Goal: Task Accomplishment & Management: Use online tool/utility

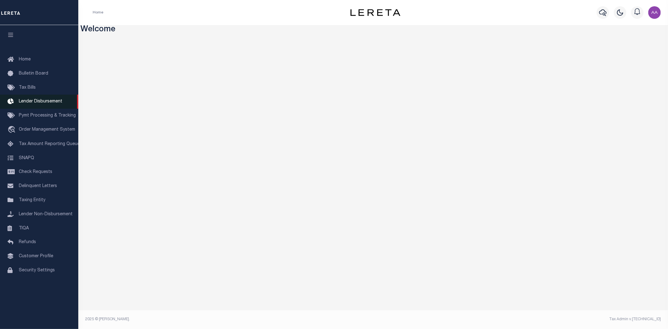
click at [45, 102] on span "Lender Disbursement" at bounding box center [41, 101] width 44 height 4
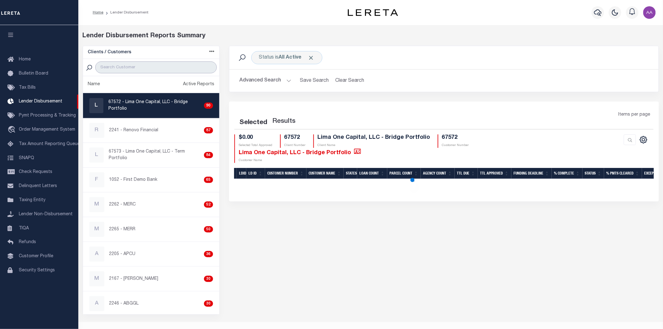
click at [153, 68] on input "search" at bounding box center [155, 67] width 121 height 12
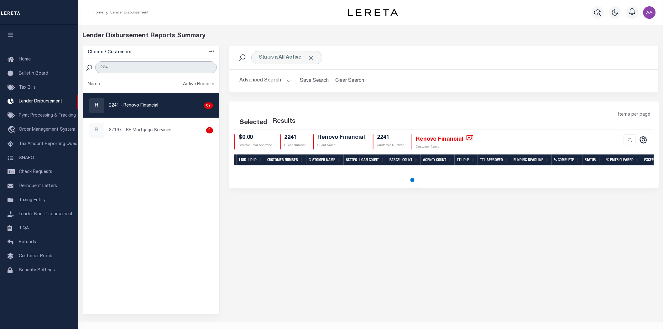
type input "2241"
click at [138, 103] on p "2241 - Renovo Financial" at bounding box center [133, 105] width 49 height 7
checkbox input "true"
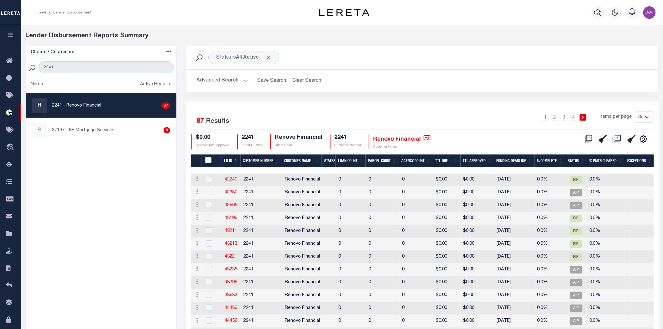
click at [232, 179] on link "42240" at bounding box center [231, 179] width 13 height 4
checkbox input "true"
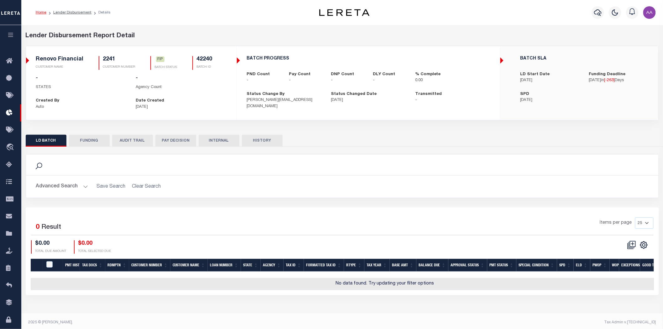
scroll to position [3, 0]
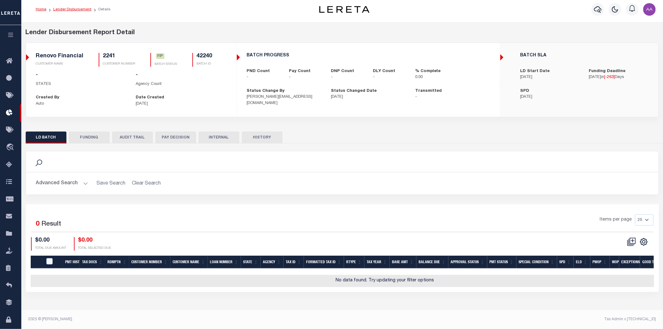
click at [70, 8] on link "Lender Disbursement" at bounding box center [72, 10] width 38 height 4
checkbox input "true"
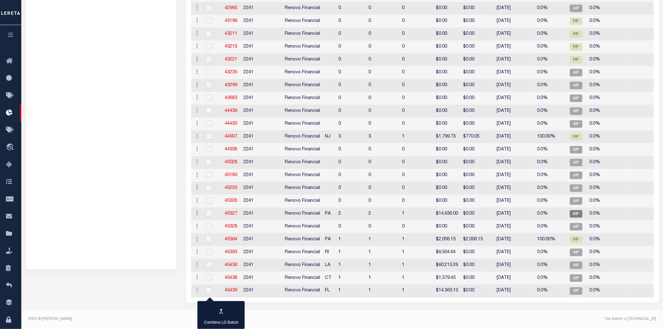
scroll to position [5, 0]
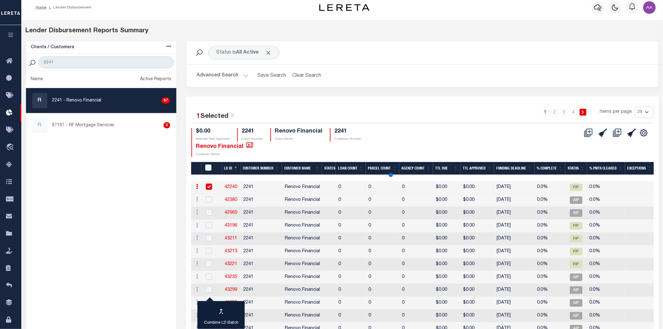
click at [225, 75] on button "Advanced Search" at bounding box center [222, 76] width 52 height 12
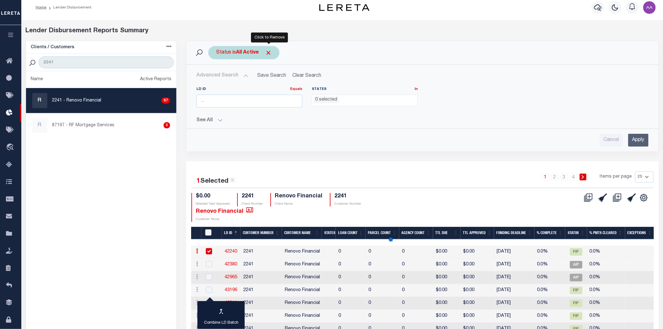
click at [270, 51] on span "Click to Remove" at bounding box center [268, 52] width 7 height 7
click at [224, 49] on div "Status" at bounding box center [223, 52] width 31 height 13
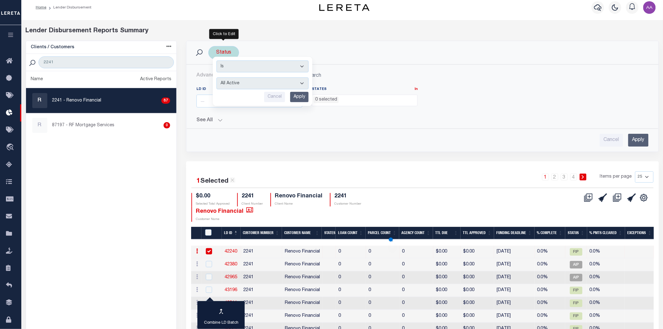
click at [254, 85] on select "All Active Approval In Progress Batching In Progress Complete Do Not Pay Escrow…" at bounding box center [262, 83] width 92 height 12
select select "BIP"
click at [216, 77] on select "All Active Approval In Progress Batching In Progress Complete Do Not Pay Escrow…" at bounding box center [262, 83] width 92 height 12
click at [298, 94] on input "Apply" at bounding box center [299, 97] width 18 height 10
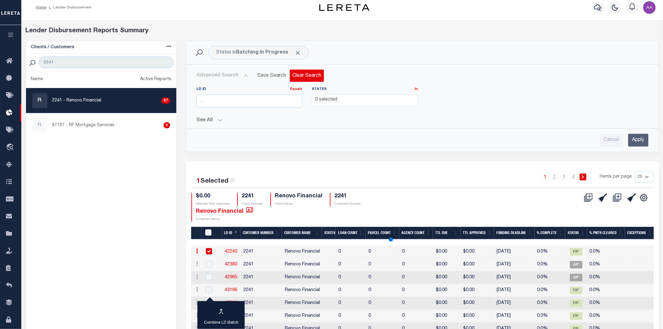
scroll to position [0, 0]
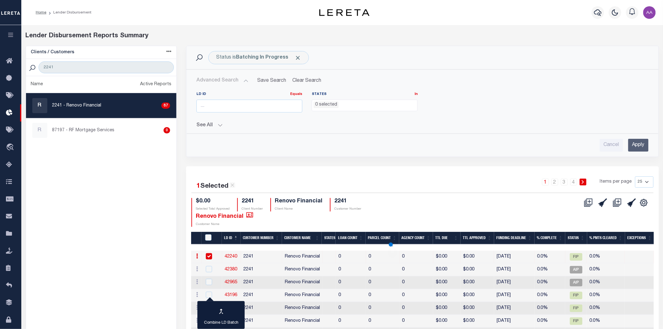
click at [642, 145] on input "Apply" at bounding box center [638, 145] width 20 height 13
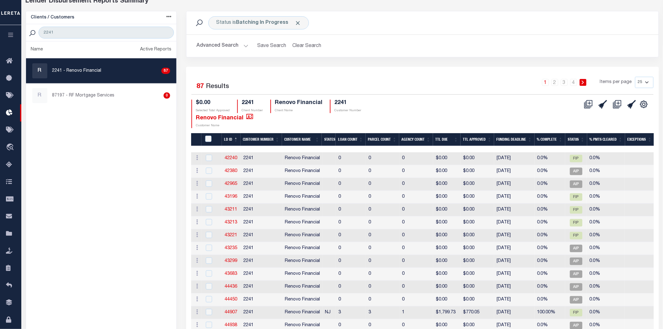
scroll to position [174, 0]
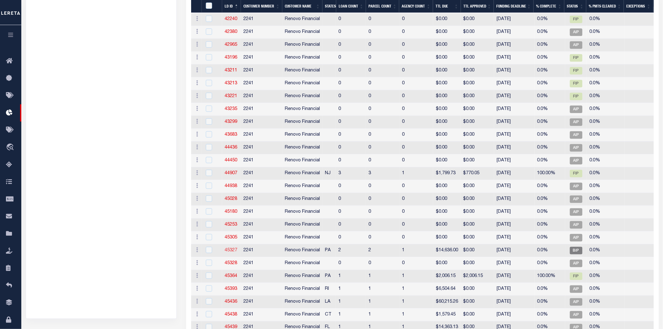
click at [232, 251] on link "45327" at bounding box center [231, 250] width 13 height 4
checkbox input "true"
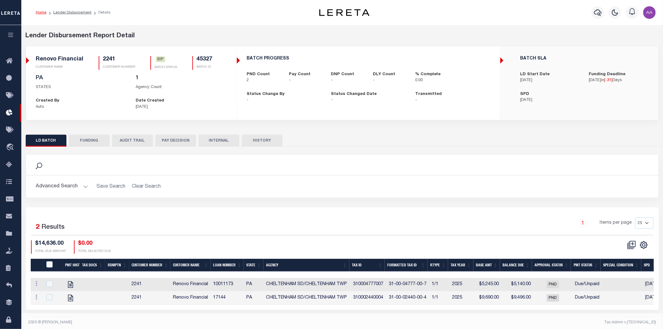
scroll to position [5, 0]
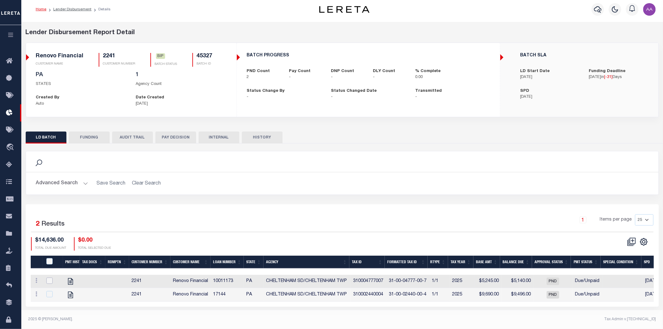
click at [52, 278] on input "checkbox" at bounding box center [49, 280] width 6 height 6
checkbox input "true"
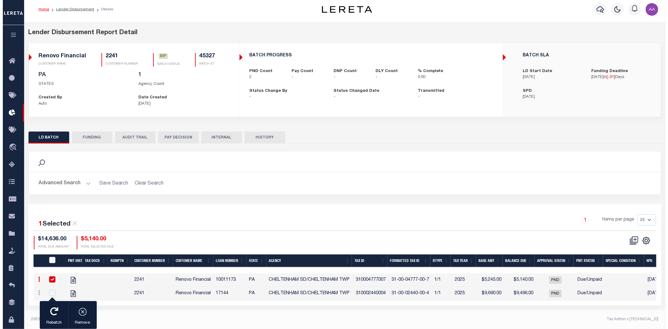
scroll to position [4, 0]
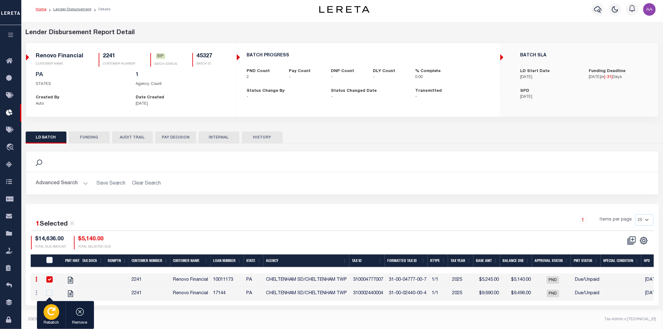
click at [48, 317] on div "button" at bounding box center [52, 312] width 16 height 16
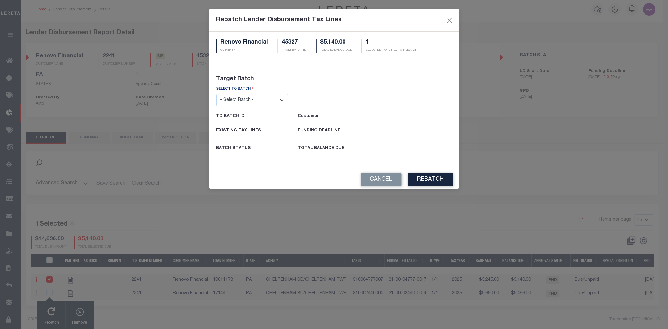
click at [262, 101] on select "- Select Batch - 26663 26855 26956 27025 27280 27289 27451 27735 27752 27755 27…" at bounding box center [252, 100] width 72 height 12
select select "35235"
click at [216, 94] on select "- Select Batch - 26663 26855 26956 27025 27280 27289 27451 27735 27752 27755 27…" at bounding box center [252, 100] width 72 height 12
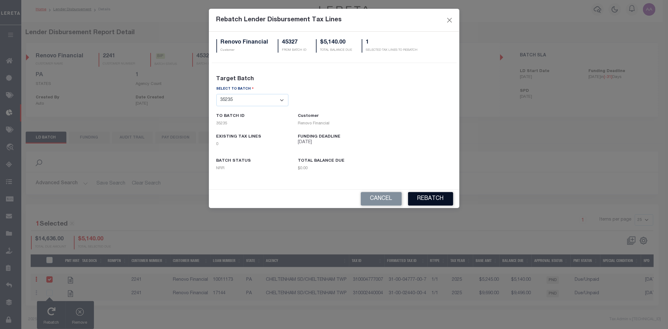
click at [441, 199] on button "REBATCH" at bounding box center [430, 198] width 45 height 13
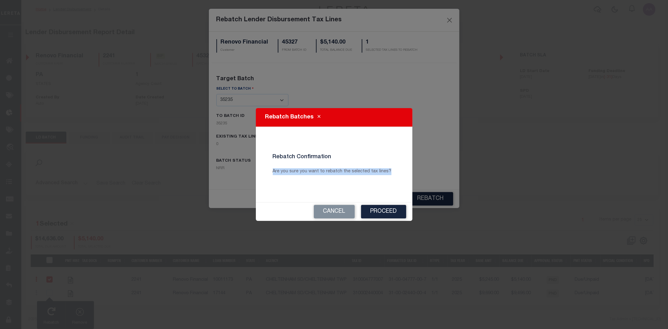
drag, startPoint x: 270, startPoint y: 172, endPoint x: 393, endPoint y: 180, distance: 123.3
click at [393, 179] on div "Rebatch Confirmation Are you sure you want to rebatch the selected tax lines?" at bounding box center [334, 164] width 132 height 31
click at [345, 171] on p "Are you sure you want to rebatch the selected tax lines?" at bounding box center [334, 171] width 132 height 7
click at [377, 210] on button "Proceed" at bounding box center [383, 211] width 45 height 13
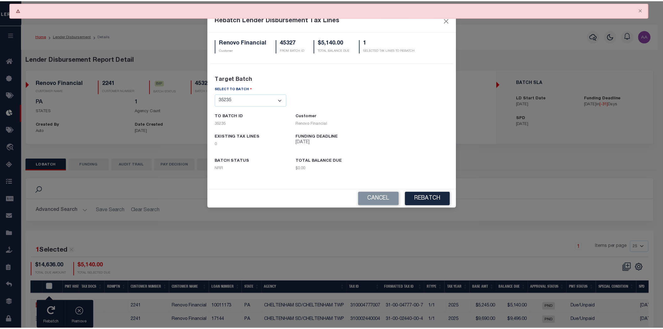
scroll to position [31, 0]
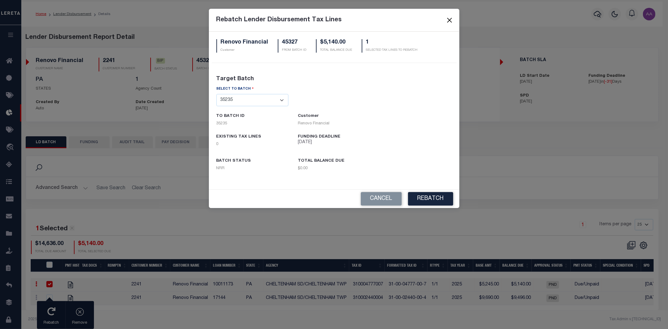
click at [451, 18] on button "Close" at bounding box center [449, 20] width 8 height 8
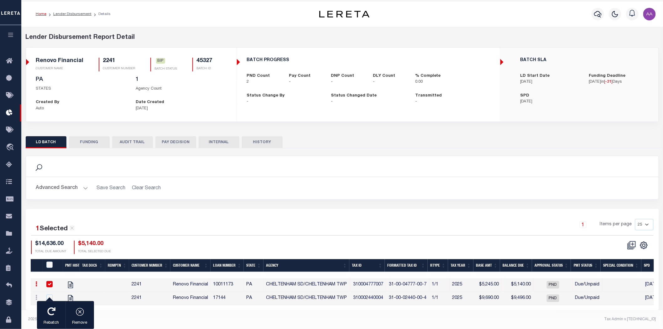
drag, startPoint x: 68, startPoint y: 11, endPoint x: 72, endPoint y: 13, distance: 5.2
click at [68, 12] on link "Lender Disbursement" at bounding box center [72, 14] width 38 height 4
checkbox input "true"
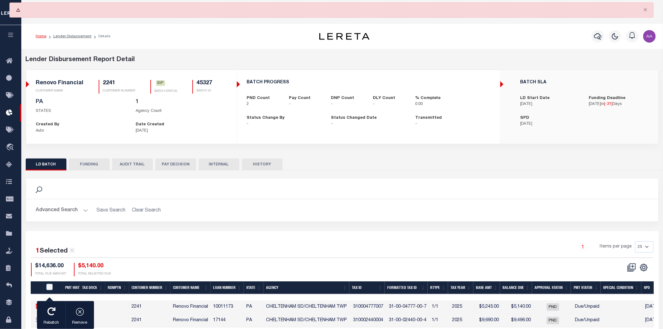
select select
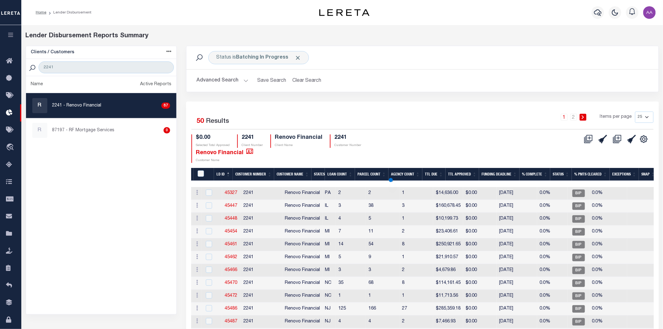
click at [230, 79] on button "Advanced Search" at bounding box center [222, 81] width 52 height 12
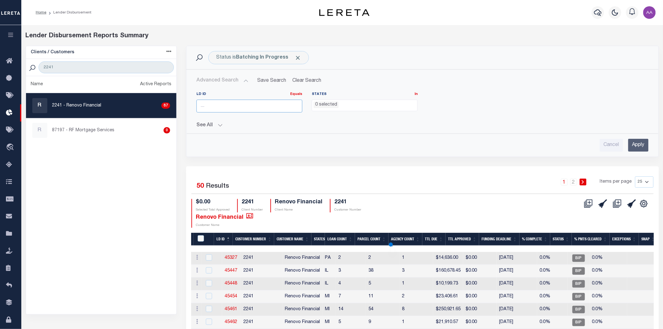
click at [257, 107] on input "number" at bounding box center [249, 106] width 106 height 13
type input "45677"
click at [640, 140] on input "Apply" at bounding box center [638, 145] width 20 height 13
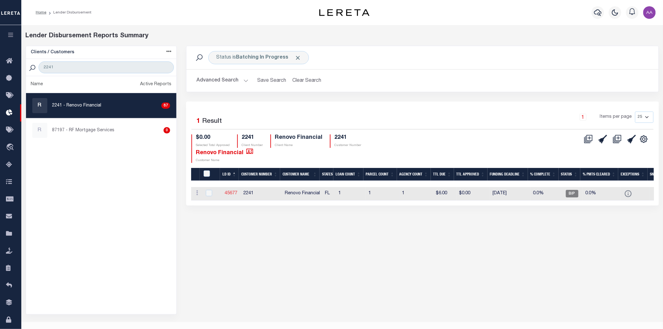
click at [229, 192] on link "45677" at bounding box center [231, 193] width 13 height 4
checkbox input "true"
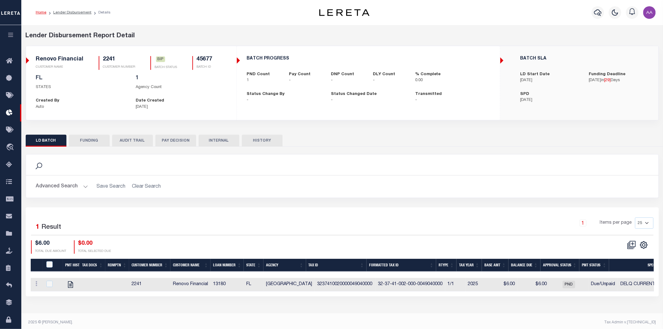
scroll to position [3, 0]
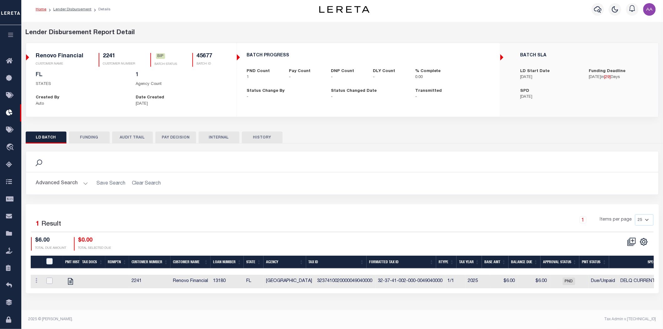
click at [46, 282] on input "checkbox" at bounding box center [49, 280] width 6 height 6
checkbox input "true"
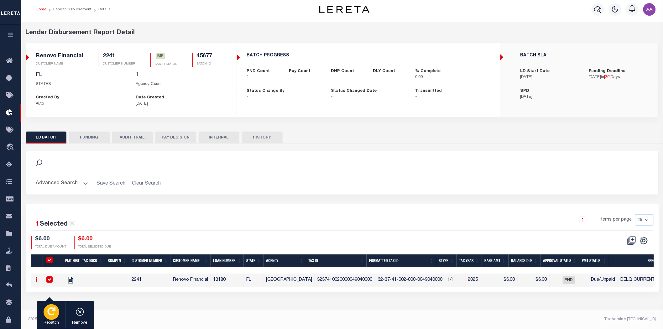
click at [51, 314] on icon "button" at bounding box center [51, 311] width 8 height 8
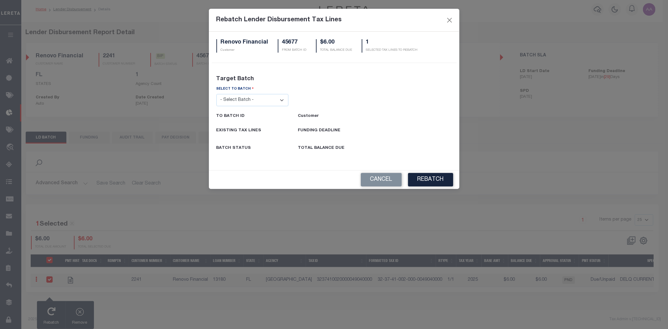
drag, startPoint x: 258, startPoint y: 99, endPoint x: 259, endPoint y: 104, distance: 5.7
click at [258, 99] on select "- Select Batch - 26663 26855 26956 27025 27280 27289 27451 27735 27752 27755 27…" at bounding box center [252, 100] width 72 height 12
select select "45680"
click at [216, 94] on select "- Select Batch - 26663 26855 26956 27025 27280 27289 27451 27735 27752 27755 27…" at bounding box center [252, 100] width 72 height 12
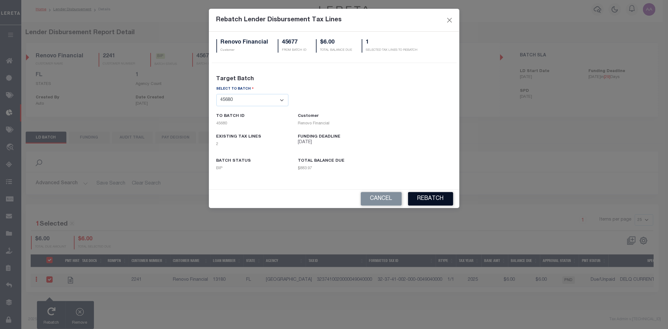
click at [419, 198] on button "REBATCH" at bounding box center [430, 198] width 45 height 13
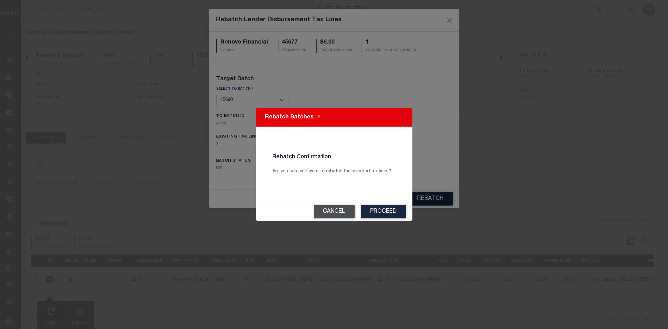
click at [341, 207] on button "Cancel" at bounding box center [334, 211] width 41 height 13
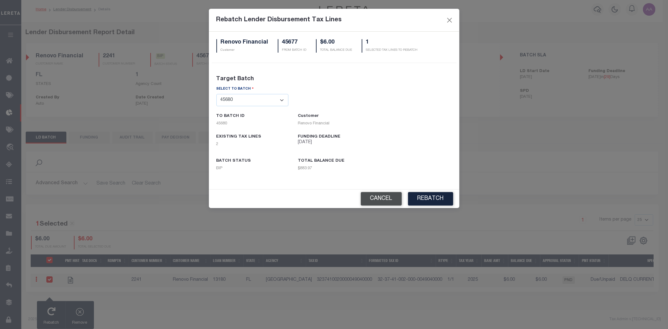
click at [375, 195] on button "Cancel" at bounding box center [381, 198] width 41 height 13
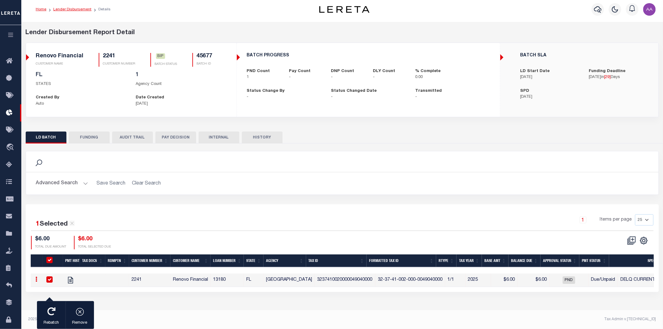
click at [80, 8] on link "Lender Disbursement" at bounding box center [72, 10] width 38 height 4
checkbox input "true"
select select
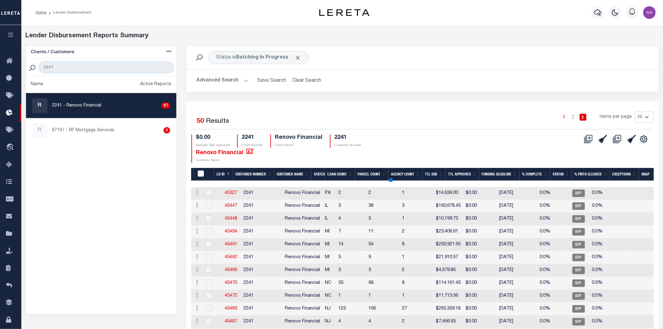
click at [220, 80] on button "Advanced Search" at bounding box center [222, 81] width 52 height 12
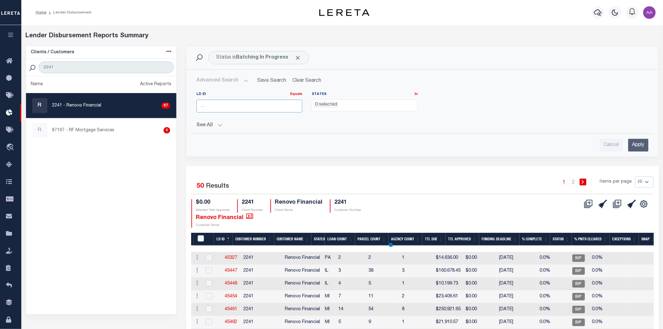
click at [216, 106] on input "number" at bounding box center [249, 106] width 106 height 13
type input "45679"
click at [637, 145] on input "Apply" at bounding box center [638, 145] width 20 height 13
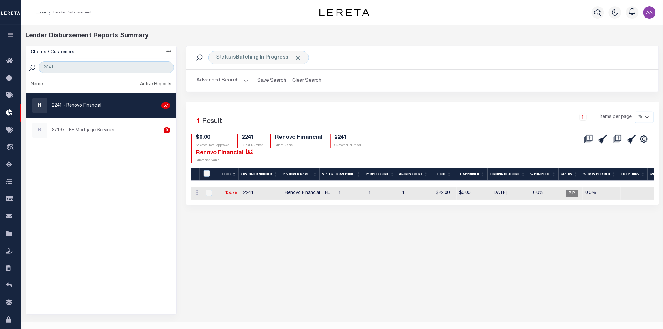
click at [228, 84] on button "Advanced Search" at bounding box center [222, 81] width 52 height 12
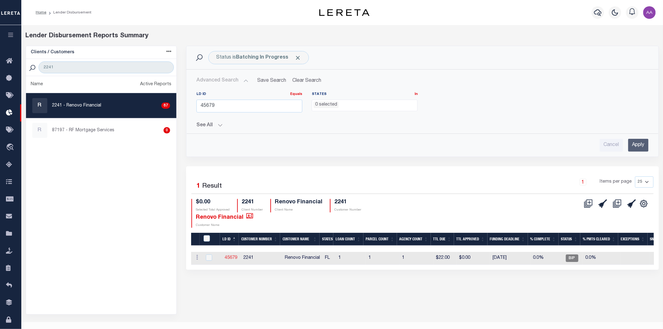
click at [232, 256] on link "45679" at bounding box center [231, 258] width 13 height 4
checkbox input "true"
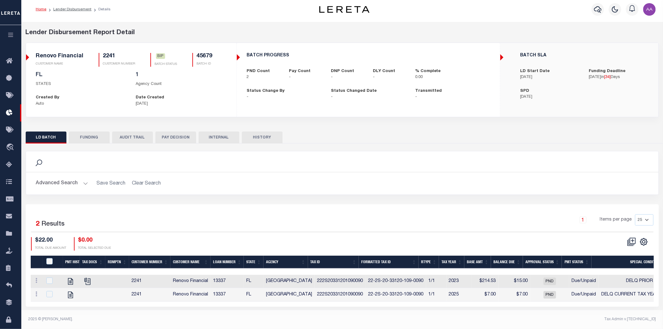
scroll to position [5, 0]
click at [49, 279] on input "checkbox" at bounding box center [49, 280] width 6 height 6
checkbox input "true"
checkbox input "false"
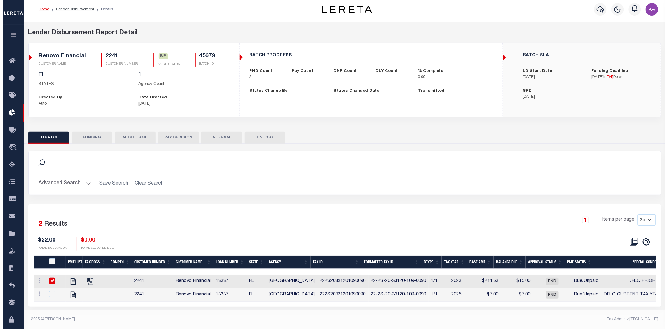
scroll to position [4, 0]
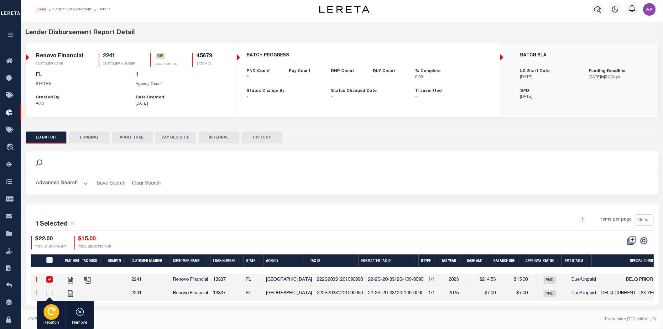
click at [44, 310] on div "button" at bounding box center [52, 312] width 16 height 16
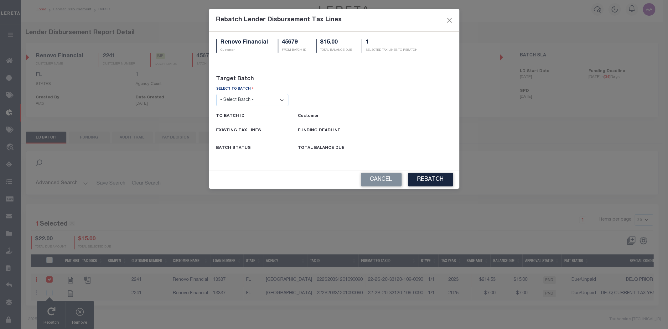
click at [257, 101] on select "- Select Batch - 26663 26855 26956 27025 27280 27289 27451 27735 27752 27755 27…" at bounding box center [252, 100] width 72 height 12
select select "45461"
click at [216, 94] on select "- Select Batch - 26663 26855 26956 27025 27280 27289 27451 27735 27752 27755 27…" at bounding box center [252, 100] width 72 height 12
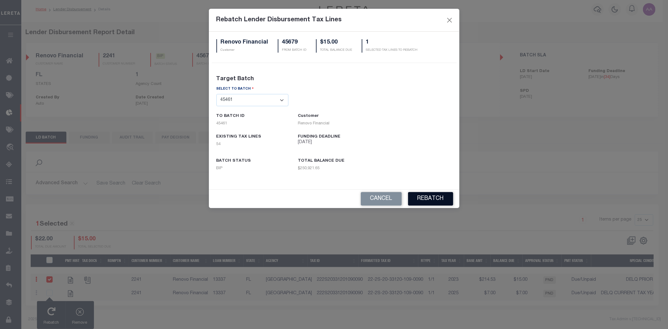
click at [436, 196] on button "REBATCH" at bounding box center [430, 198] width 45 height 13
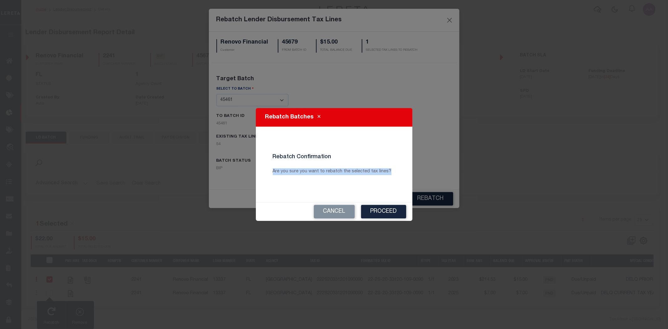
drag, startPoint x: 267, startPoint y: 169, endPoint x: 398, endPoint y: 169, distance: 130.6
click at [398, 169] on div "Rebatch Confirmation Are you sure you want to rebatch the selected tax lines?" at bounding box center [334, 164] width 142 height 60
click at [334, 214] on button "Cancel" at bounding box center [334, 211] width 41 height 13
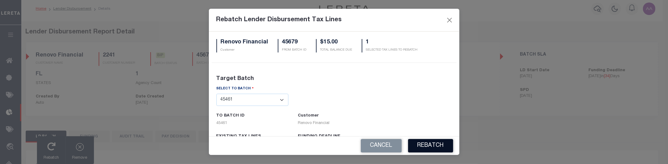
click at [445, 145] on button "REBATCH" at bounding box center [430, 145] width 45 height 13
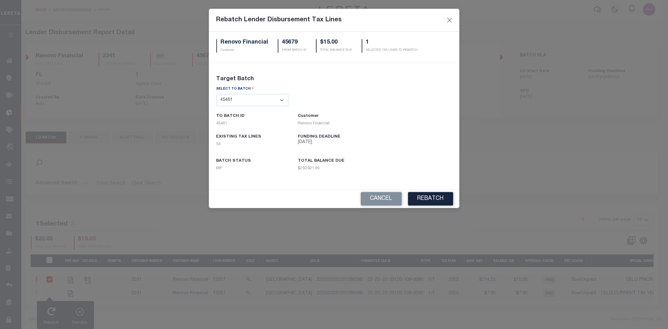
scroll to position [0, 0]
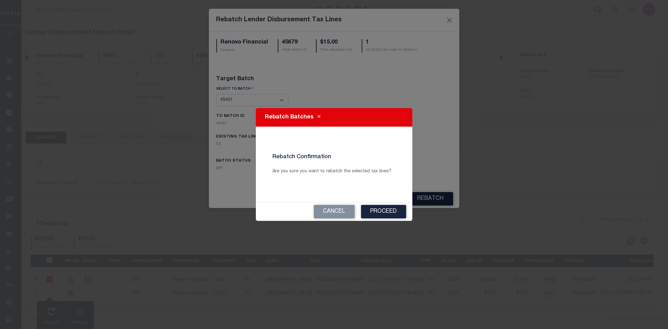
click at [339, 219] on div "Cancel Proceed" at bounding box center [334, 211] width 157 height 18
click at [339, 210] on button "Cancel" at bounding box center [334, 211] width 41 height 13
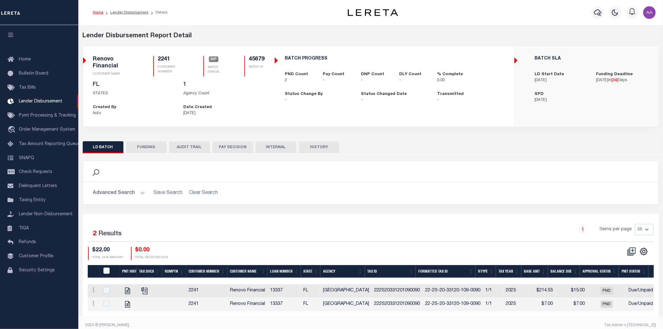
click at [352, 195] on h2 "Advanced Search Save Search Clear Search" at bounding box center [370, 193] width 565 height 12
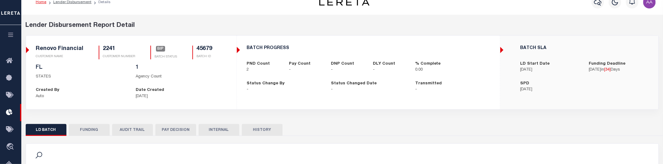
scroll to position [169, 0]
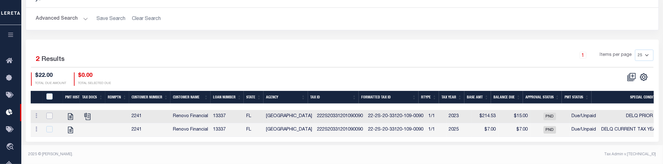
click at [48, 117] on input "checkbox" at bounding box center [49, 116] width 6 height 6
checkbox input "true"
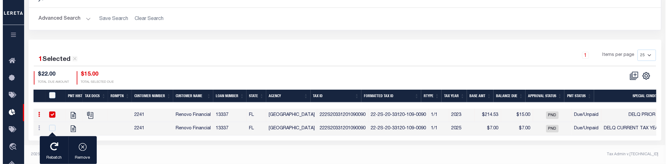
scroll to position [168, 0]
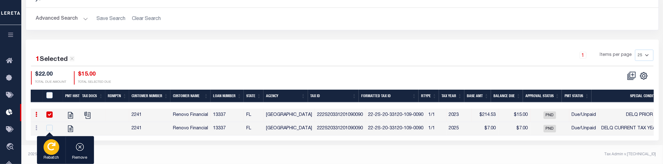
click at [52, 149] on icon "button" at bounding box center [51, 147] width 8 height 8
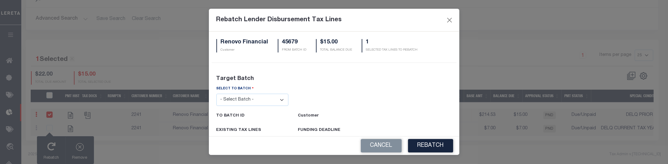
click at [258, 97] on select "- Select Batch - 26663 26855 26956 27025 27280 27289 27451 27735 27752 27755 27…" at bounding box center [252, 100] width 72 height 12
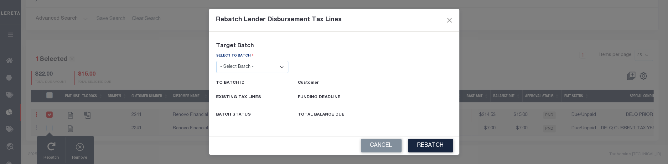
click at [261, 68] on select "- Select Batch - 26663 26855 26956 27025 27280 27289 27451 27735 27752 27755 27…" at bounding box center [252, 67] width 72 height 12
select select "45664"
click at [216, 61] on select "- Select Batch - 26663 26855 26956 27025 27280 27289 27451 27735 27752 27755 27…" at bounding box center [252, 67] width 72 height 12
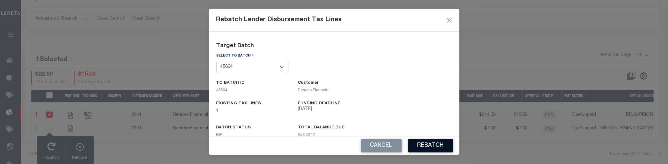
click at [433, 146] on button "REBATCH" at bounding box center [430, 145] width 45 height 13
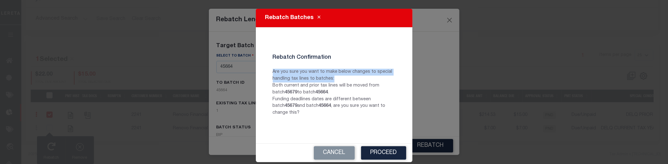
drag, startPoint x: 285, startPoint y: 73, endPoint x: 385, endPoint y: 77, distance: 100.3
click at [385, 77] on p "Are you sure you want to make below changes to special handling tax lines to ba…" at bounding box center [334, 93] width 132 height 48
click at [349, 77] on p "Are you sure you want to make below changes to special handling tax lines to ba…" at bounding box center [334, 93] width 132 height 48
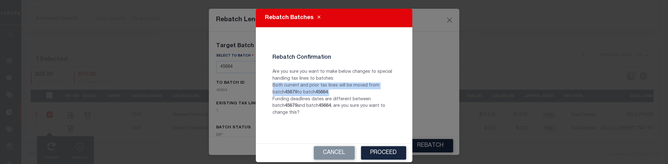
drag, startPoint x: 272, startPoint y: 85, endPoint x: 320, endPoint y: 93, distance: 49.1
click at [320, 93] on p "Are you sure you want to make below changes to special handling tax lines to ba…" at bounding box center [334, 93] width 132 height 48
click at [323, 94] on p "Are you sure you want to make below changes to special handling tax lines to ba…" at bounding box center [334, 93] width 132 height 48
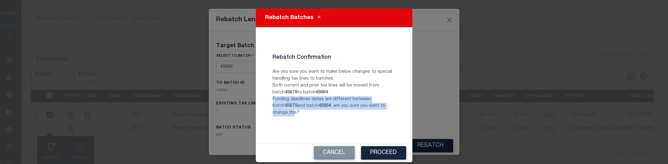
drag, startPoint x: 296, startPoint y: 102, endPoint x: 382, endPoint y: 114, distance: 87.6
click at [384, 111] on div "Rebatch Confirmation Are you sure you want to make below changes to special han…" at bounding box center [334, 85] width 132 height 72
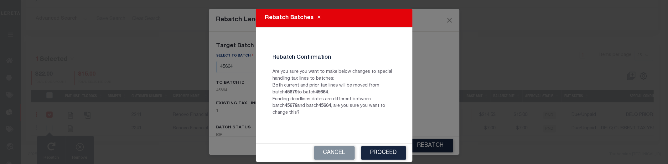
click at [390, 113] on div "Rebatch Confirmation Are you sure you want to make below changes to special han…" at bounding box center [334, 85] width 132 height 72
click at [339, 147] on button "Cancel" at bounding box center [334, 153] width 41 height 13
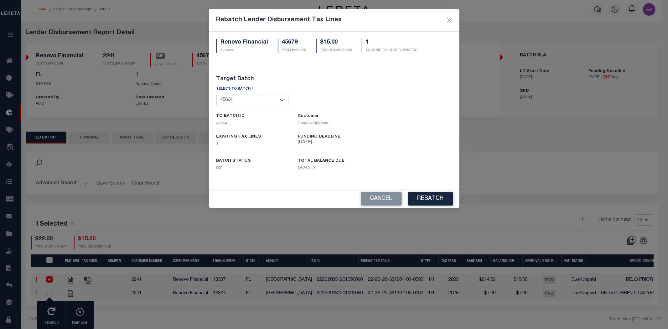
scroll to position [0, 0]
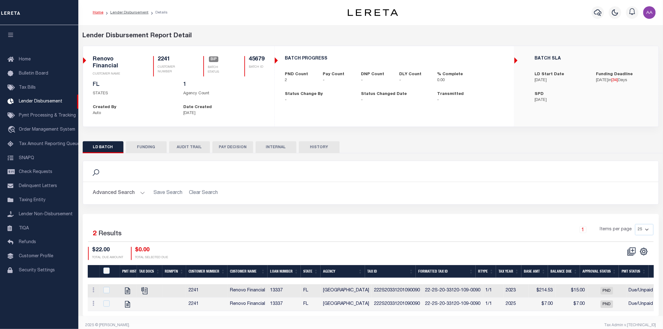
scroll to position [10, 0]
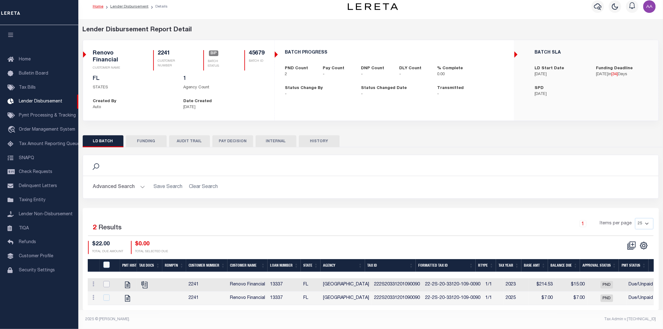
click at [104, 281] on input "checkbox" at bounding box center [106, 284] width 6 height 6
checkbox input "true"
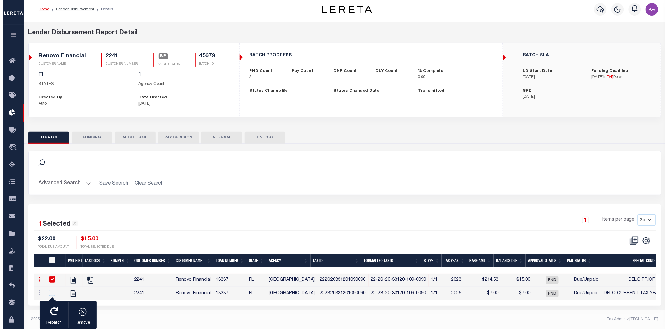
scroll to position [4, 0]
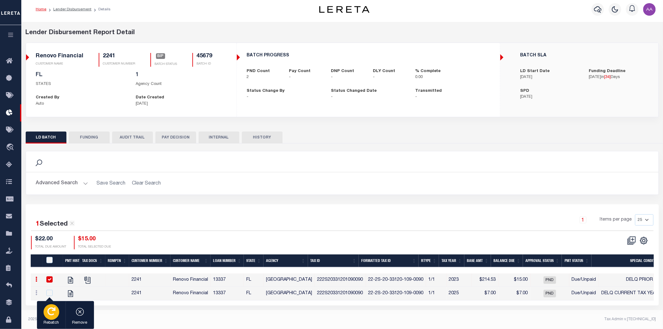
click at [53, 314] on icon "button" at bounding box center [51, 311] width 8 height 8
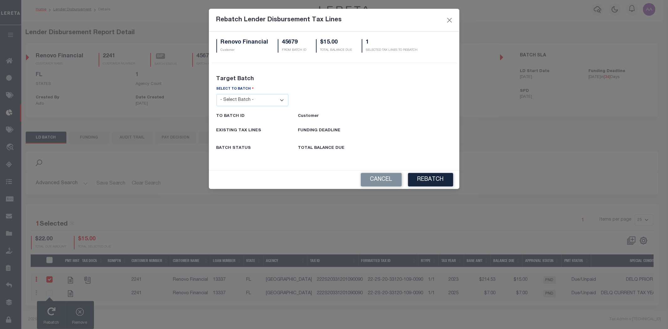
drag, startPoint x: 280, startPoint y: 99, endPoint x: 279, endPoint y: 104, distance: 5.1
click at [280, 101] on select "- Select Batch - 26663 26855 26956 27025 27280 27289 27451 27735 27752 27755 27…" at bounding box center [252, 100] width 72 height 12
select select "45597"
click at [216, 94] on select "- Select Batch - 26663 26855 26956 27025 27280 27289 27451 27735 27752 27755 27…" at bounding box center [252, 100] width 72 height 12
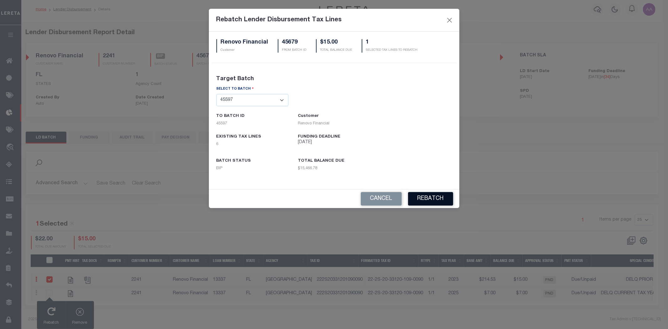
click at [438, 198] on button "REBATCH" at bounding box center [430, 198] width 45 height 13
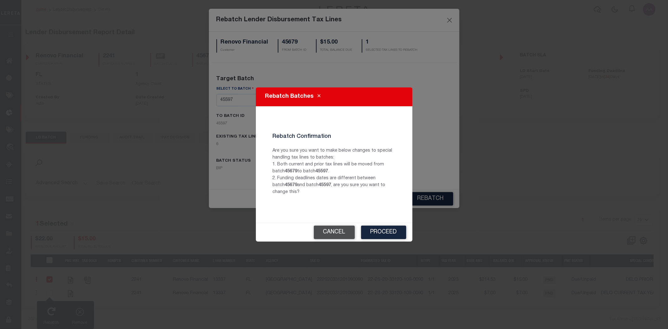
click at [332, 230] on button "Cancel" at bounding box center [334, 231] width 41 height 13
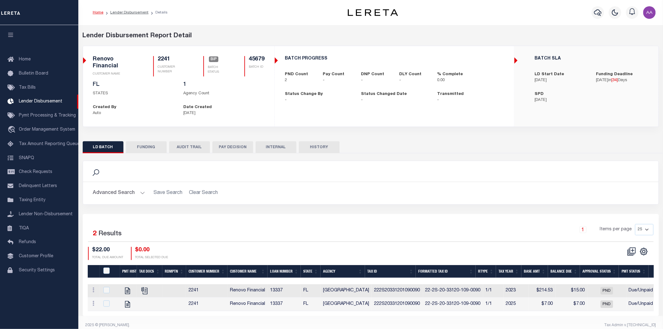
scroll to position [10, 0]
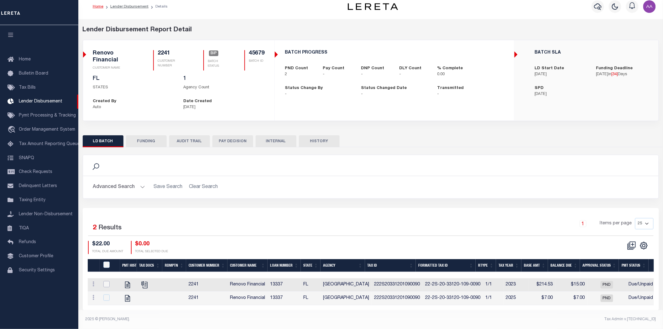
click at [110, 281] on input "checkbox" at bounding box center [106, 284] width 6 height 6
checkbox input "true"
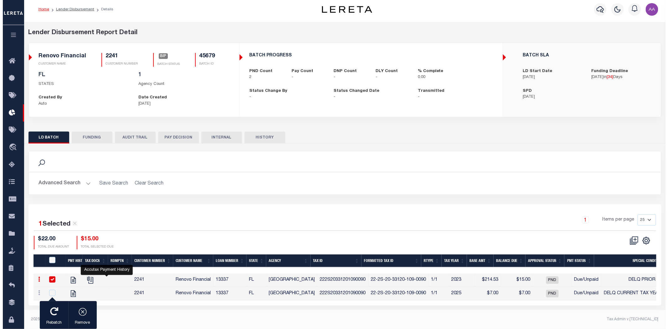
scroll to position [4, 0]
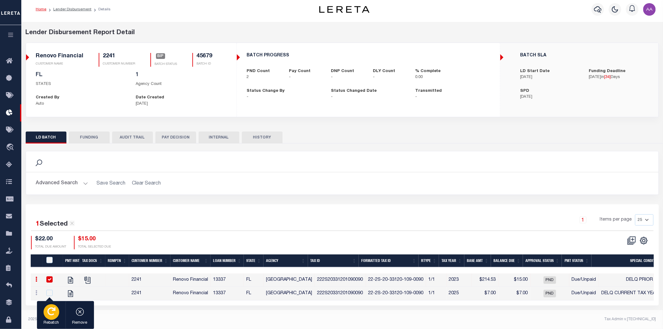
click at [49, 320] on p "Rebatch" at bounding box center [52, 323] width 16 height 6
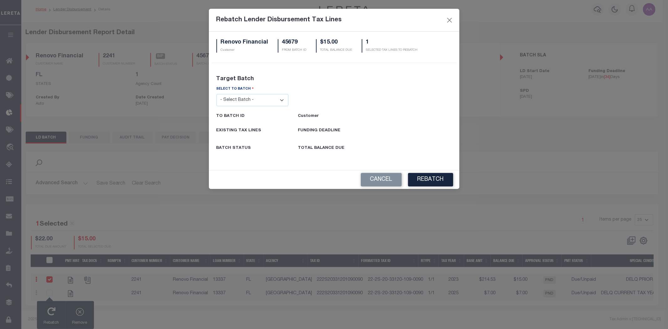
click at [267, 102] on select "- Select Batch - 26663 26855 26956 27025 27280 27289 27451 27735 27752 27755 27…" at bounding box center [252, 100] width 72 height 12
select select "44285"
click at [216, 94] on select "- Select Batch - 26663 26855 26956 27025 27280 27289 27451 27735 27752 27755 27…" at bounding box center [252, 100] width 72 height 12
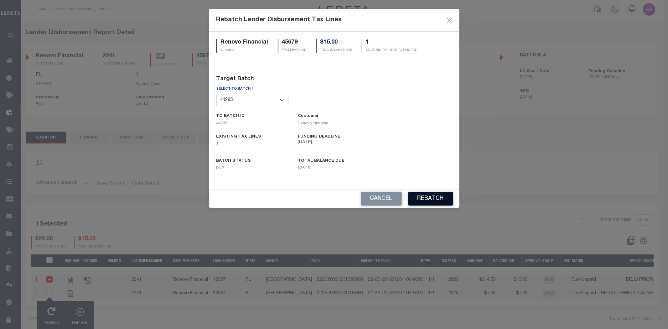
click at [434, 198] on button "REBATCH" at bounding box center [430, 198] width 45 height 13
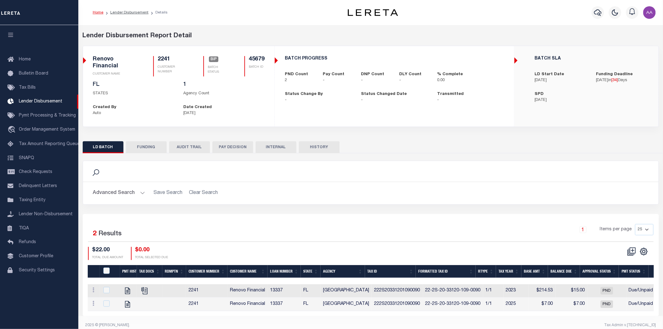
click at [231, 151] on button "PAY DECISION" at bounding box center [232, 147] width 41 height 12
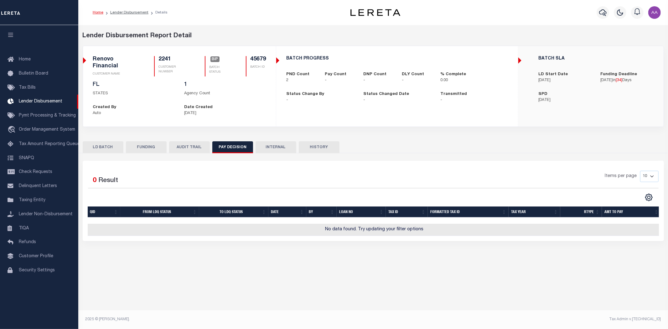
click at [98, 143] on button "LD BATCH" at bounding box center [103, 147] width 41 height 12
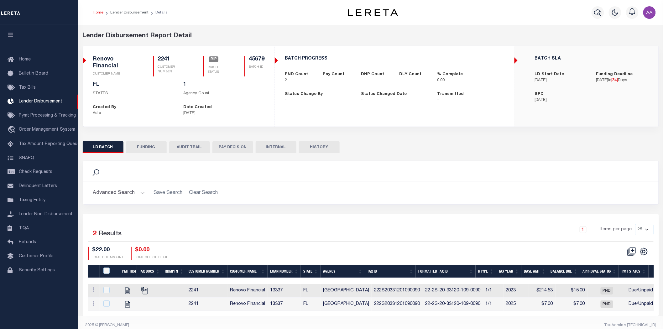
click at [295, 178] on div "Search" at bounding box center [370, 171] width 575 height 21
click at [108, 289] on input "checkbox" at bounding box center [106, 290] width 6 height 6
checkbox input "true"
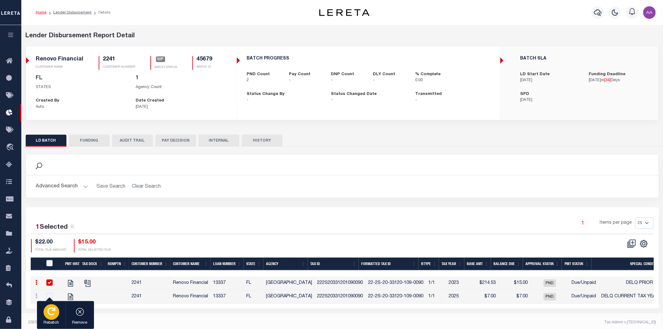
click at [55, 309] on div "button" at bounding box center [52, 312] width 16 height 16
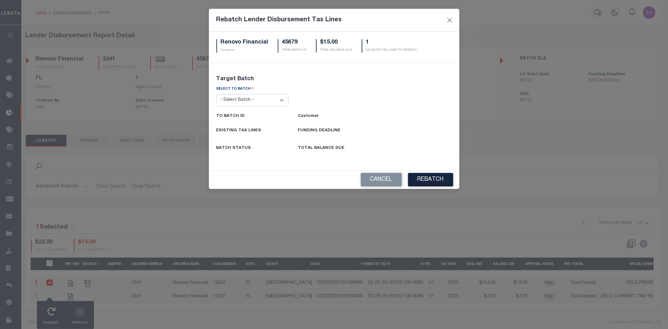
click at [255, 102] on select "- Select Batch - 26663 26855 26956 27025 27280 27289 27451 27735 27752 27755 27…" at bounding box center [252, 100] width 72 height 12
select select "35206"
click at [216, 94] on select "- Select Batch - 26663 26855 26956 27025 27280 27289 27451 27735 27752 27755 27…" at bounding box center [252, 100] width 72 height 12
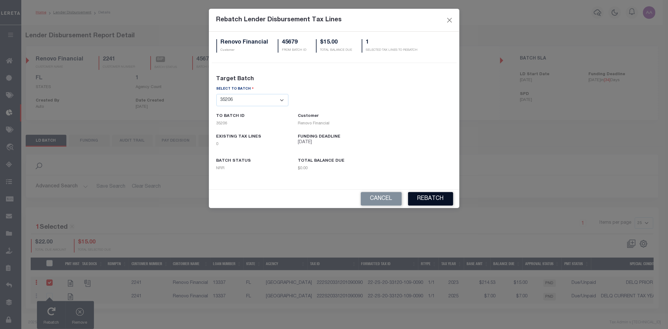
click at [439, 198] on button "REBATCH" at bounding box center [430, 198] width 45 height 13
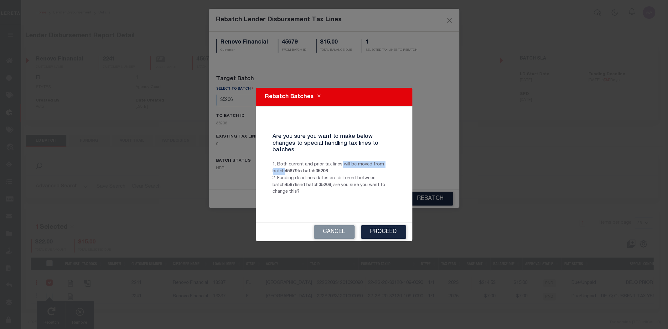
drag, startPoint x: 340, startPoint y: 163, endPoint x: 402, endPoint y: 165, distance: 62.0
click at [406, 164] on div "Rebatch Batches Are you sure you want to make below changes to special handling…" at bounding box center [334, 165] width 157 height 154
drag, startPoint x: 279, startPoint y: 165, endPoint x: 334, endPoint y: 167, distance: 55.1
click at [334, 165] on p "1. Both current and prior tax lines will be moved from batch 45679 to batch 352…" at bounding box center [334, 178] width 132 height 34
click at [274, 176] on p "1. Both current and prior tax lines will be moved from batch 45679 to batch 352…" at bounding box center [334, 178] width 132 height 34
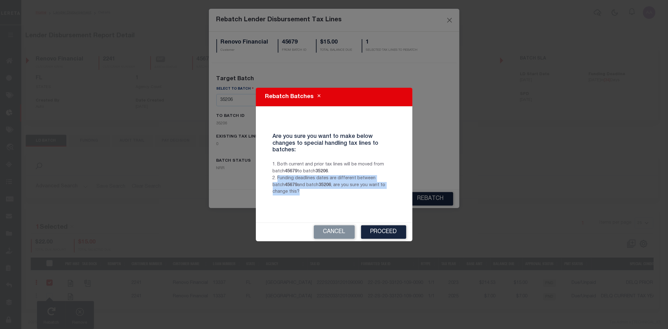
drag, startPoint x: 278, startPoint y: 174, endPoint x: 287, endPoint y: 188, distance: 16.6
click at [287, 188] on p "1. Both current and prior tax lines will be moved from batch 45679 to batch 352…" at bounding box center [334, 178] width 132 height 34
click at [292, 187] on p "1. Both current and prior tax lines will be moved from batch 45679 to batch 352…" at bounding box center [334, 178] width 132 height 34
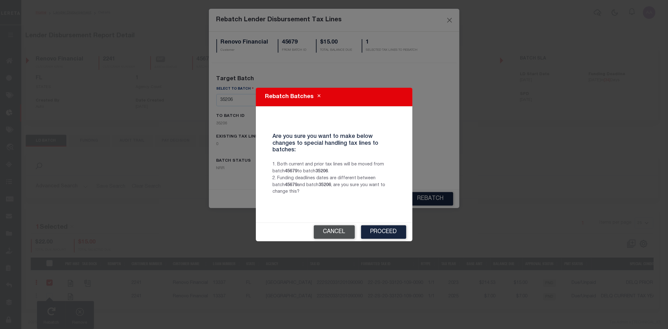
click at [328, 225] on button "Cancel" at bounding box center [334, 231] width 41 height 13
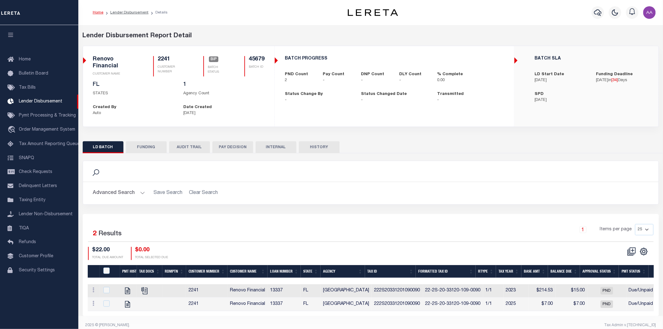
scroll to position [10, 0]
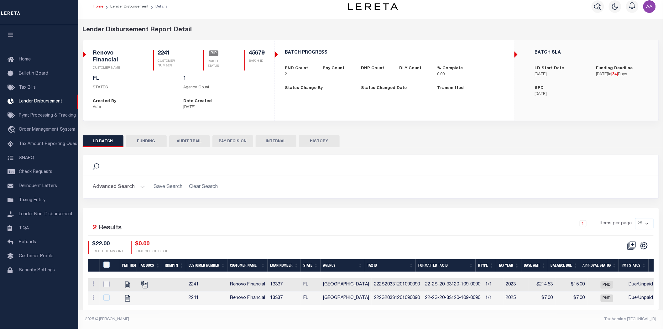
click at [107, 281] on input "checkbox" at bounding box center [106, 284] width 6 height 6
checkbox input "true"
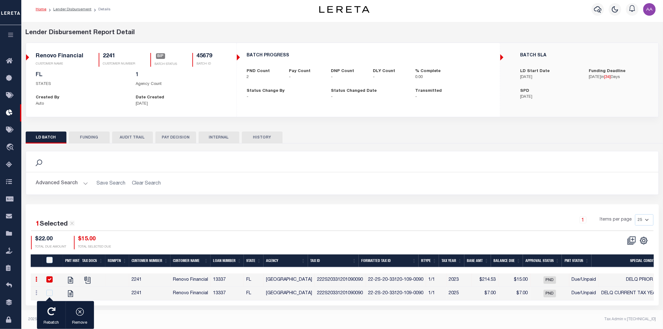
scroll to position [4, 0]
drag, startPoint x: 49, startPoint y: 318, endPoint x: 54, endPoint y: 310, distance: 9.1
click at [50, 318] on div "button" at bounding box center [52, 312] width 16 height 16
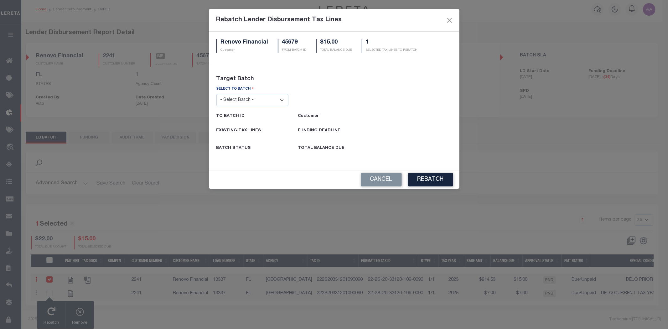
click at [261, 101] on select "- Select Batch - 26663 26855 26956 27025 27280 27289 27451 27735 27752 27755 27…" at bounding box center [252, 100] width 72 height 12
click at [215, 230] on div "Rebatch Lender Disbursement Tax Lines Renovo Financial Customer 45679 FROM BATC…" at bounding box center [334, 164] width 668 height 329
click at [442, 183] on button "REBATCH" at bounding box center [430, 179] width 45 height 13
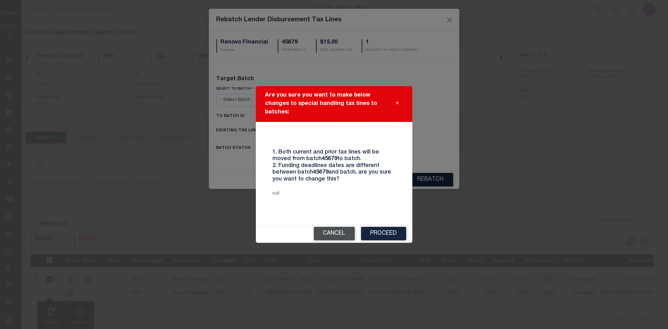
click at [327, 236] on button "Cancel" at bounding box center [334, 233] width 41 height 13
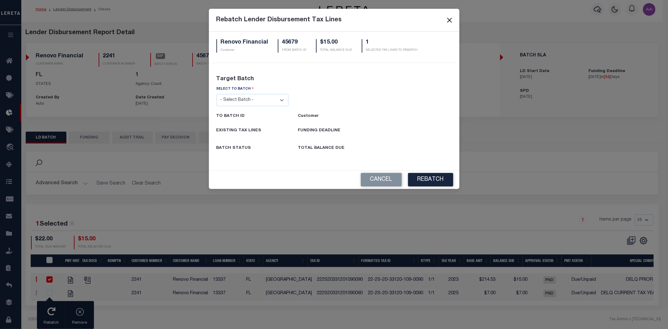
click at [449, 19] on button "Close" at bounding box center [449, 20] width 8 height 8
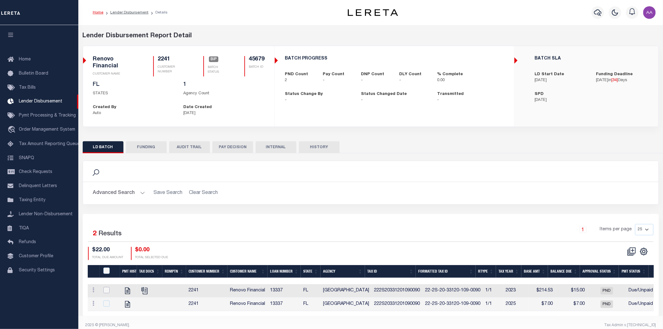
click at [106, 289] on input "checkbox" at bounding box center [106, 290] width 6 height 6
checkbox input "true"
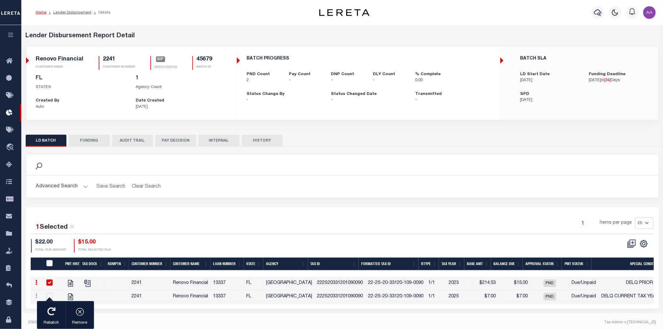
drag, startPoint x: 57, startPoint y: 317, endPoint x: 145, endPoint y: 234, distance: 120.7
click at [57, 317] on button "Rebatch" at bounding box center [51, 315] width 28 height 28
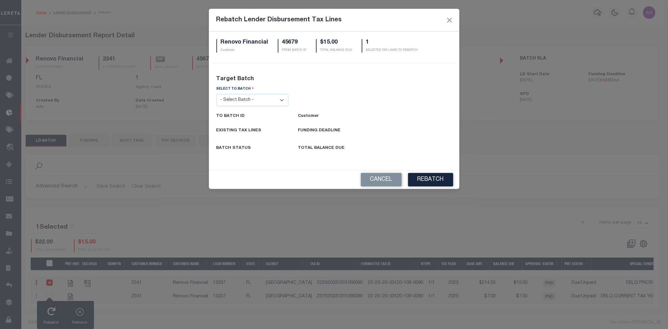
drag, startPoint x: 251, startPoint y: 101, endPoint x: 251, endPoint y: 104, distance: 3.1
click at [251, 101] on select "- Select Batch - 26663 26855 26956 27025 27280 27289 27451 27735 27752 27755 27…" at bounding box center [252, 100] width 72 height 12
select select "45305"
click at [216, 94] on select "- Select Batch - 26663 26855 26956 27025 27280 27289 27451 27735 27752 27755 27…" at bounding box center [252, 100] width 72 height 12
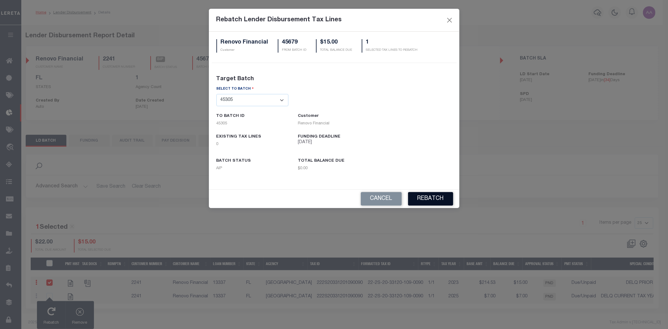
click at [434, 197] on button "REBATCH" at bounding box center [430, 198] width 45 height 13
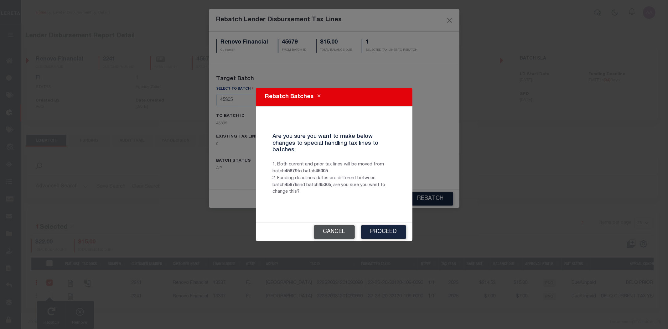
click at [336, 233] on button "Cancel" at bounding box center [334, 231] width 41 height 13
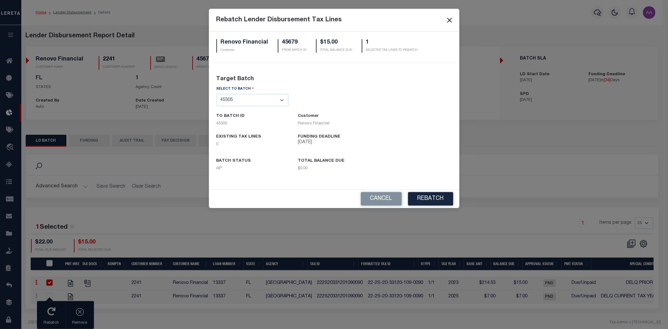
click at [450, 17] on button "Close" at bounding box center [449, 20] width 8 height 8
